Goal: Find contact information: Find contact information

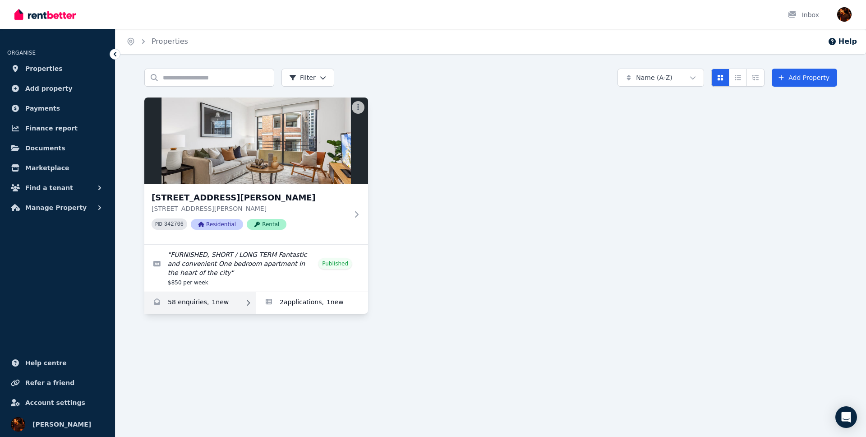
click at [214, 299] on link "Enquiries for 7/37-51 Foster Street, Surry Hills" at bounding box center [200, 303] width 112 height 22
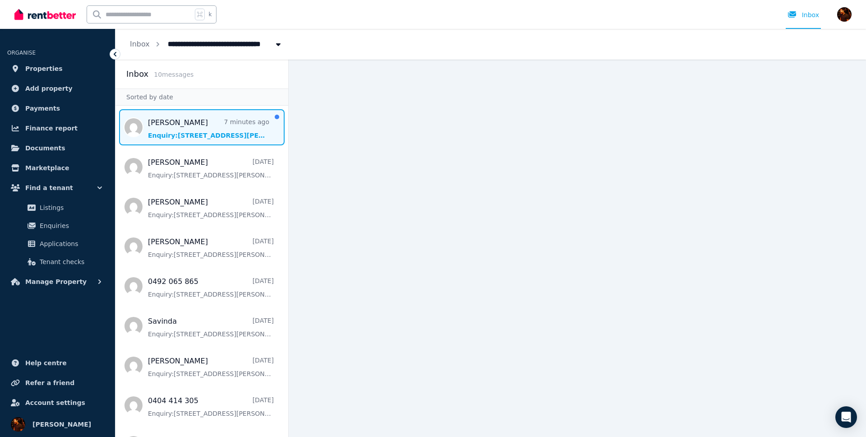
click at [217, 125] on span "Message list" at bounding box center [202, 127] width 173 height 36
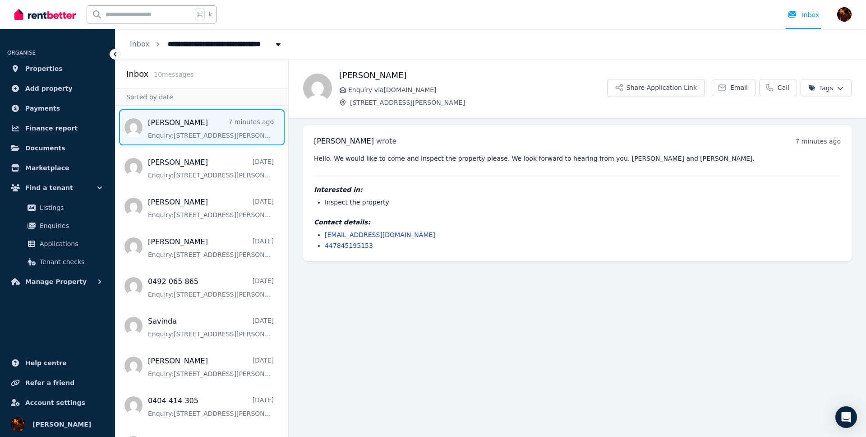
click at [347, 75] on h1 "[PERSON_NAME]" at bounding box center [473, 75] width 268 height 13
copy h1 "[PERSON_NAME]"
drag, startPoint x: 423, startPoint y: 222, endPoint x: 421, endPoint y: 230, distance: 8.0
click at [422, 223] on h4 "Contact details:" at bounding box center [577, 222] width 527 height 9
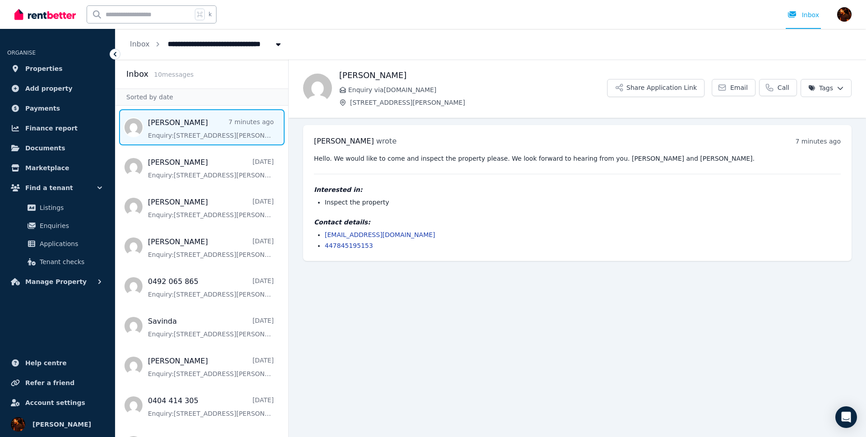
click at [625, 156] on pre "Hello. We would like to come and inspect the property please. We look forward t…" at bounding box center [577, 158] width 527 height 9
drag, startPoint x: 655, startPoint y: 157, endPoint x: 605, endPoint y: 157, distance: 49.6
click at [605, 157] on pre "Hello. We would like to come and inspect the property please. We look forward t…" at bounding box center [577, 158] width 527 height 9
copy pre "[PERSON_NAME] and [PERSON_NAME]"
